Goal: Information Seeking & Learning: Check status

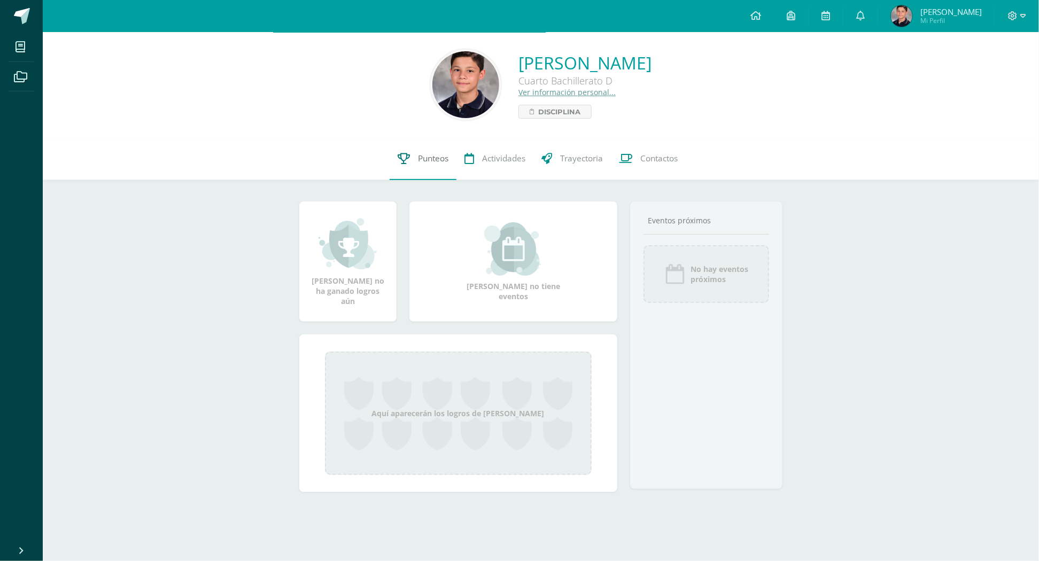
click at [412, 156] on link "Punteos" at bounding box center [423, 158] width 67 height 43
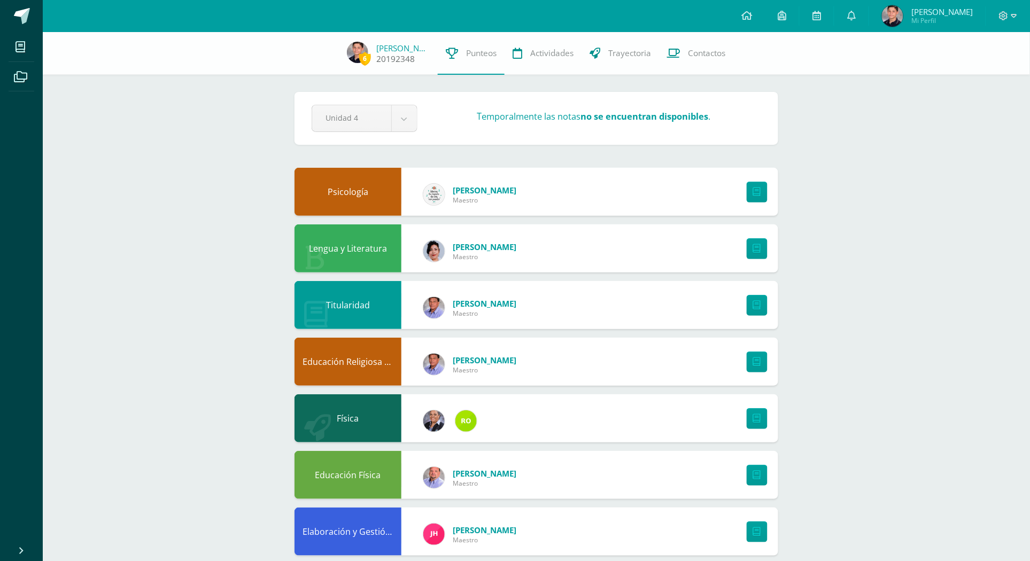
click at [368, 51] on img at bounding box center [357, 52] width 21 height 21
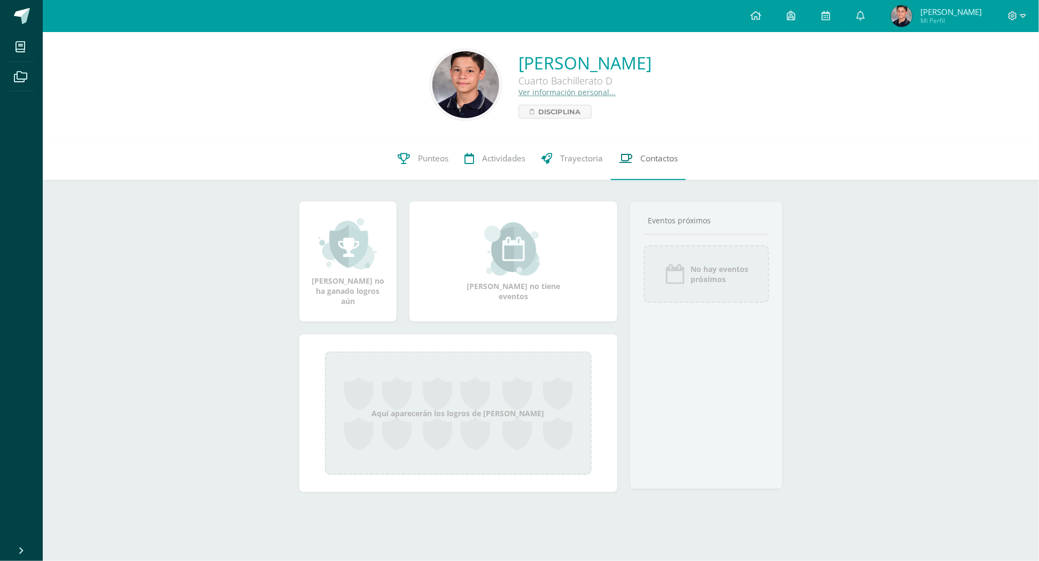
click at [659, 151] on link "Contactos" at bounding box center [648, 158] width 75 height 43
click at [912, 20] on img at bounding box center [901, 15] width 21 height 21
